Goal: Task Accomplishment & Management: Use online tool/utility

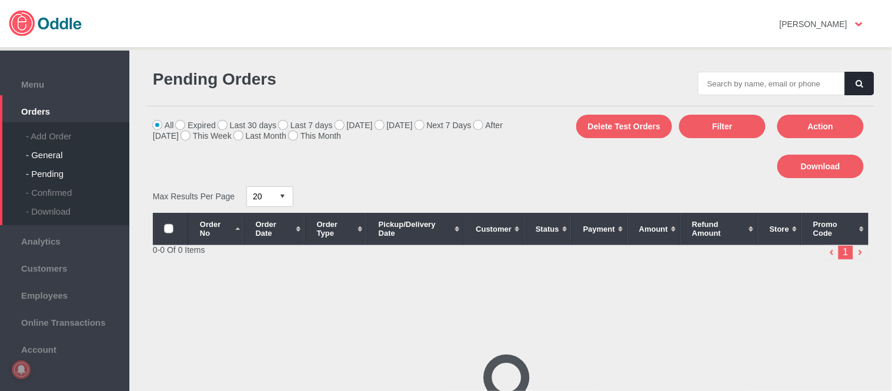
click at [51, 143] on div "- General" at bounding box center [77, 150] width 103 height 19
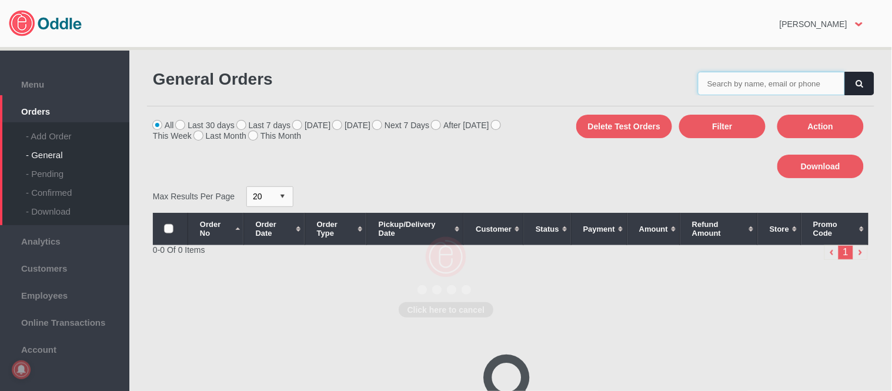
drag, startPoint x: 0, startPoint y: 0, endPoint x: 753, endPoint y: 82, distance: 757.7
click at [753, 82] on input "text" at bounding box center [771, 84] width 147 height 24
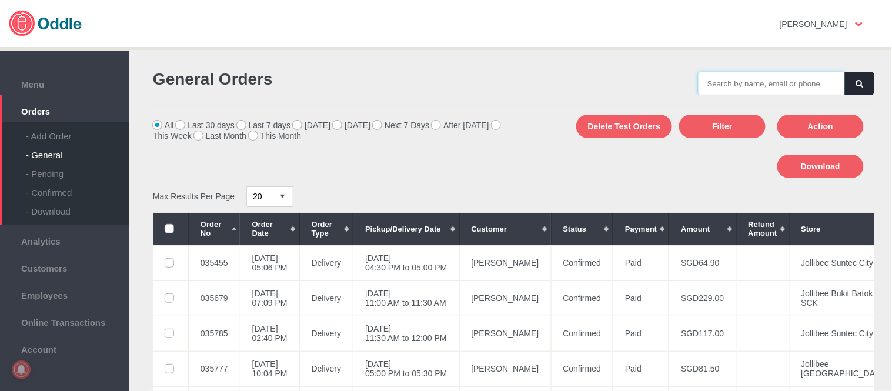
paste input "035823"
type input "035823"
click at [866, 80] on button "button" at bounding box center [859, 84] width 29 height 24
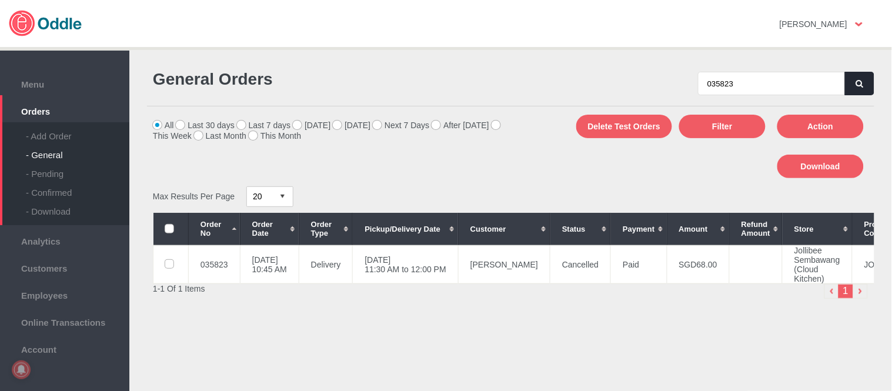
click at [413, 192] on div "Max Results Per Page 20 30 40 50 100" at bounding box center [332, 196] width 358 height 21
click at [488, 265] on td "Timothy Loh" at bounding box center [504, 264] width 92 height 38
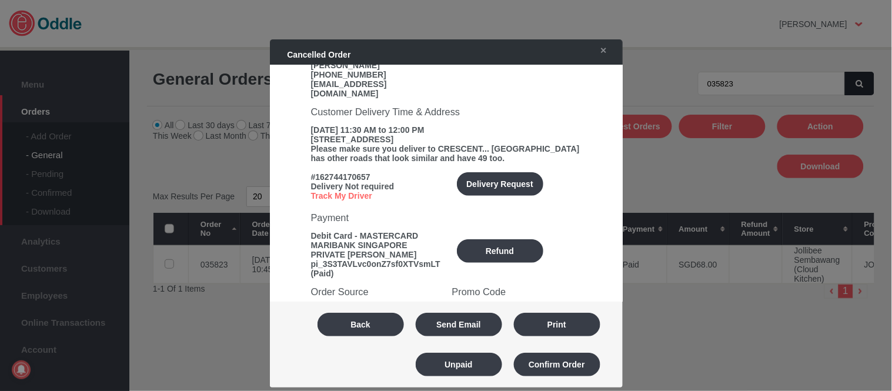
scroll to position [196, 0]
click at [503, 239] on button "Refund" at bounding box center [500, 251] width 86 height 24
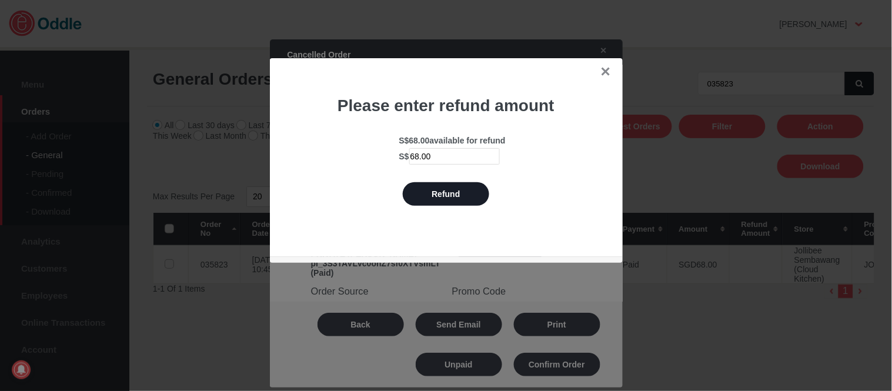
click at [457, 200] on button "Refund" at bounding box center [446, 194] width 86 height 24
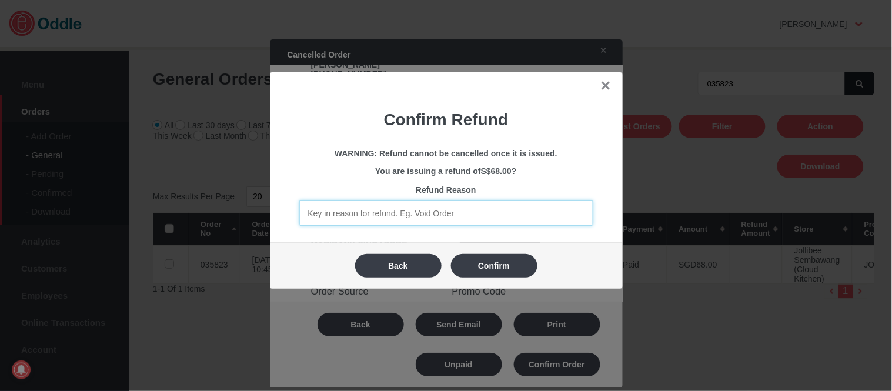
click at [503, 219] on input "text" at bounding box center [446, 213] width 294 height 25
drag, startPoint x: 407, startPoint y: 203, endPoint x: 412, endPoint y: 198, distance: 7.1
click at [407, 203] on input "text" at bounding box center [446, 213] width 294 height 25
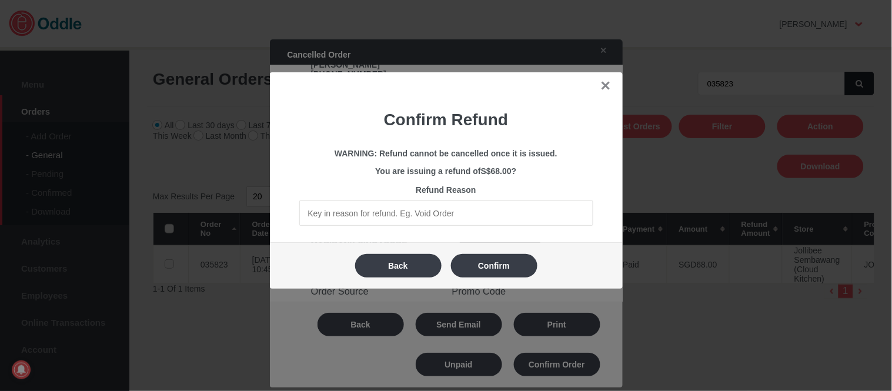
click at [373, 103] on div "Confirm Refund WARNING: Refund cannot be cancelled once it is issued. You are i…" at bounding box center [446, 163] width 329 height 138
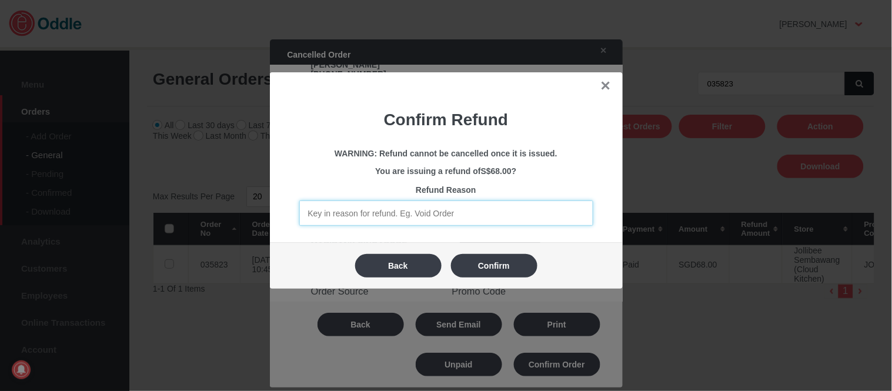
click at [351, 208] on input "text" at bounding box center [446, 213] width 294 height 25
drag, startPoint x: 351, startPoint y: 210, endPoint x: 448, endPoint y: 212, distance: 97.0
click at [448, 212] on input "Void Order - Store is closed" at bounding box center [446, 213] width 294 height 25
click at [480, 221] on input "Void Order" at bounding box center [446, 213] width 294 height 25
drag, startPoint x: 350, startPoint y: 210, endPoint x: 432, endPoint y: 213, distance: 82.4
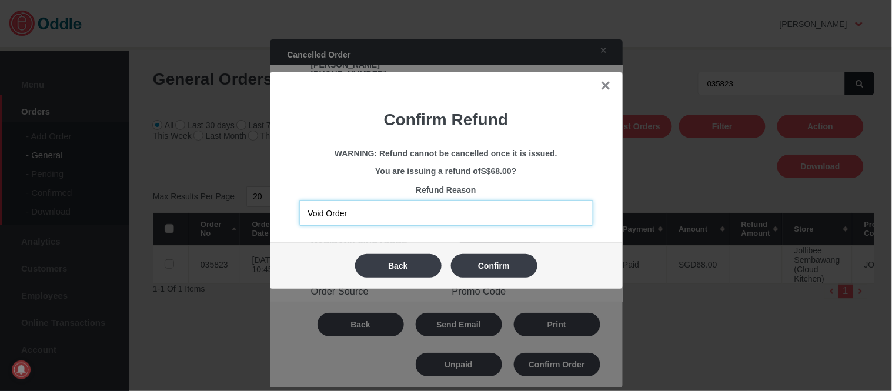
click at [432, 213] on input "Void Order" at bounding box center [446, 213] width 294 height 25
type input "Void Order"
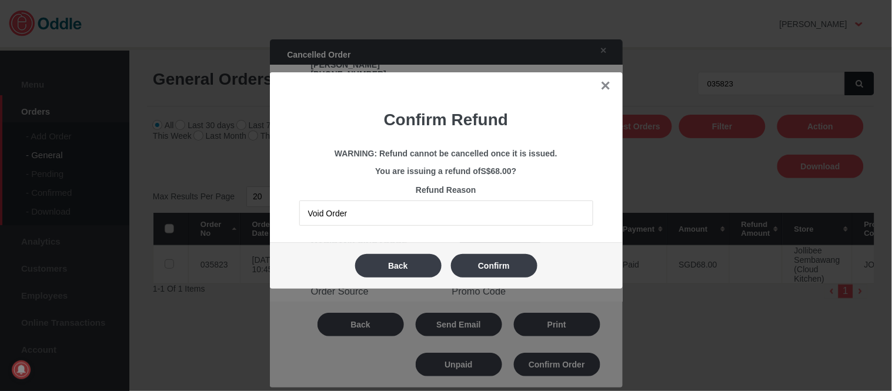
click at [600, 258] on div "Back Confirm" at bounding box center [446, 266] width 329 height 40
click at [512, 267] on button "Confirm" at bounding box center [494, 266] width 86 height 24
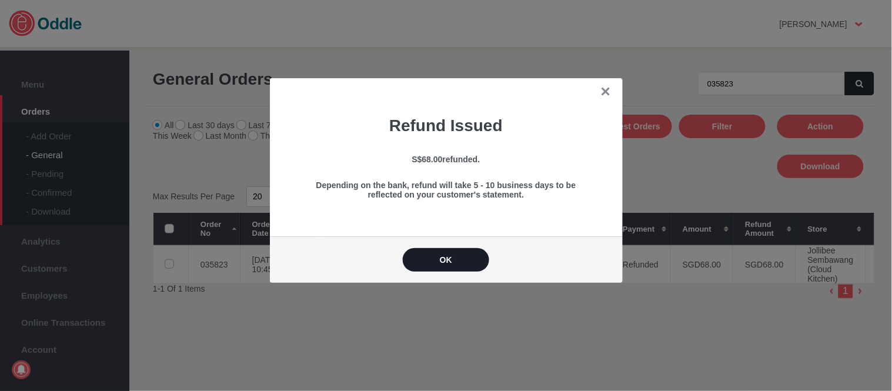
click at [459, 255] on button "OK" at bounding box center [446, 260] width 86 height 24
